Goal: Task Accomplishment & Management: Manage account settings

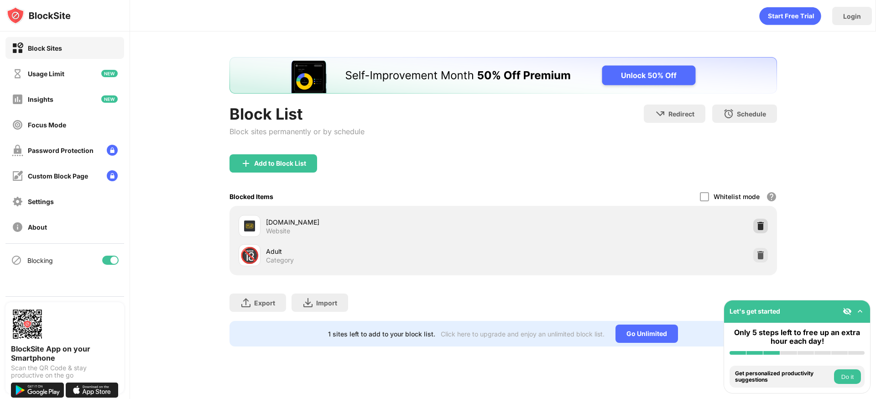
click at [759, 225] on img at bounding box center [760, 225] width 9 height 9
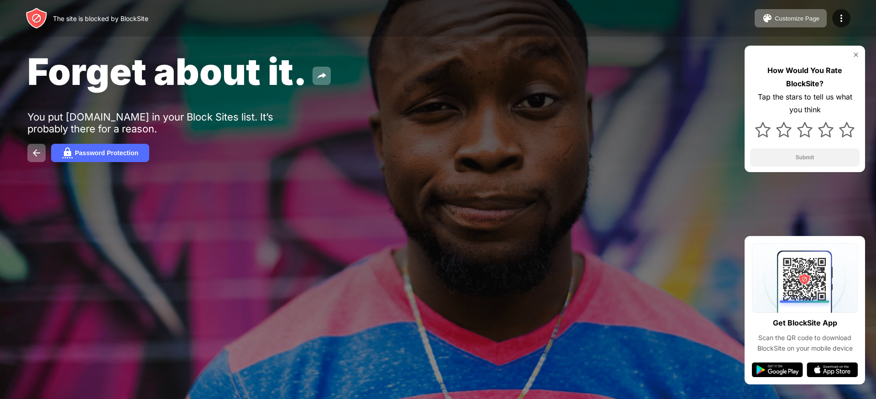
click at [523, 145] on div "Password Protection" at bounding box center [437, 153] width 821 height 18
